Goal: Task Accomplishment & Management: Manage account settings

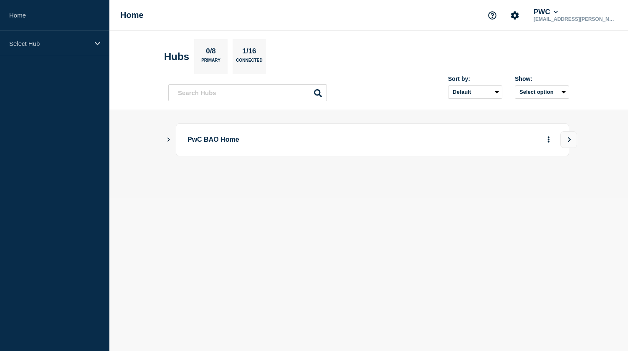
click at [169, 139] on icon "Show Connected Hubs" at bounding box center [168, 140] width 3 height 4
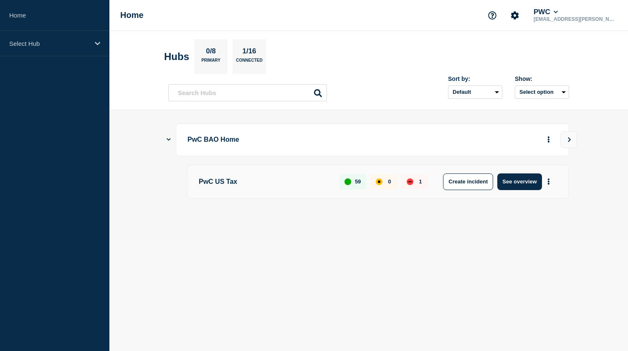
click at [237, 182] on p "PwC US Tax" at bounding box center [264, 182] width 131 height 17
click at [514, 186] on button "See overview" at bounding box center [519, 182] width 44 height 17
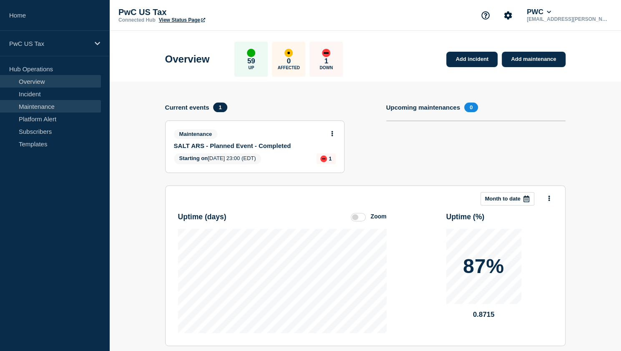
click at [34, 110] on link "Maintenance" at bounding box center [50, 106] width 101 height 13
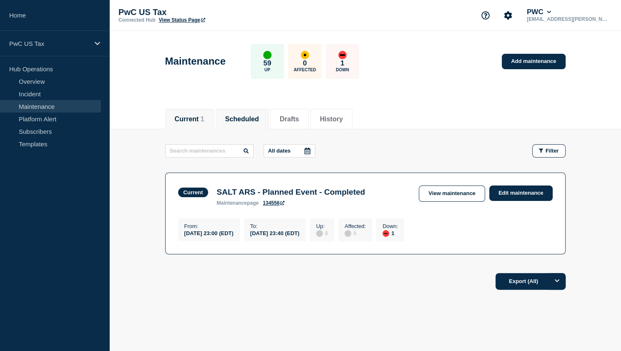
click at [238, 120] on button "Scheduled" at bounding box center [242, 120] width 34 height 8
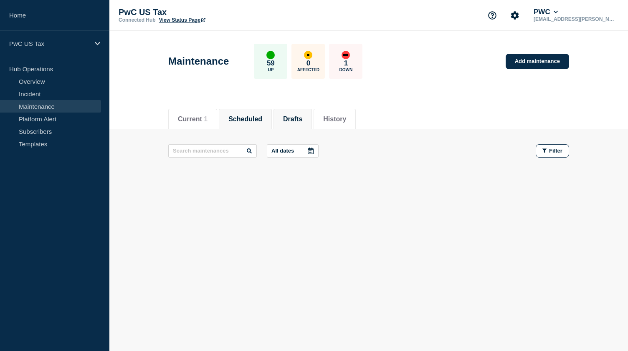
click at [300, 126] on li "Drafts" at bounding box center [292, 119] width 38 height 20
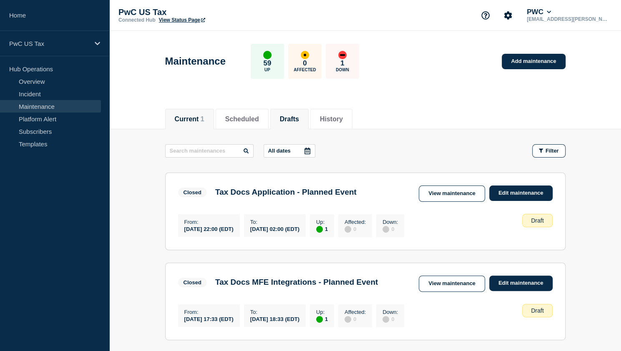
click at [188, 124] on li "Current 1" at bounding box center [189, 119] width 49 height 20
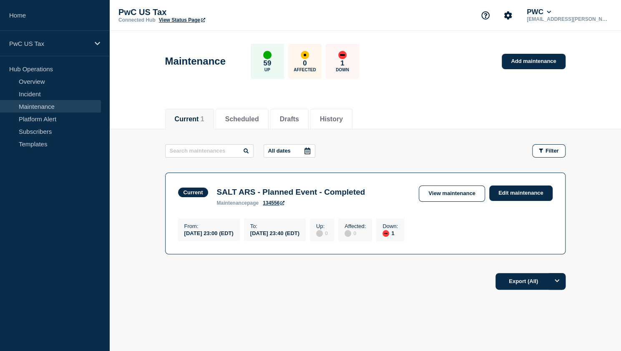
click at [598, 97] on header "Maintenance 59 Up 0 Affected 1 Down Add maintenance" at bounding box center [365, 66] width 512 height 70
